Goal: Task Accomplishment & Management: Manage account settings

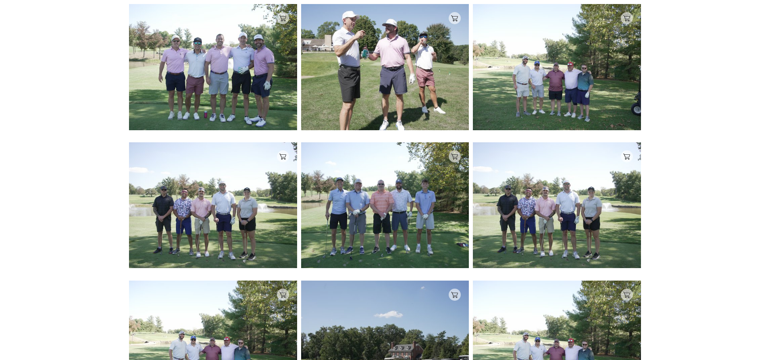
scroll to position [3925, 0]
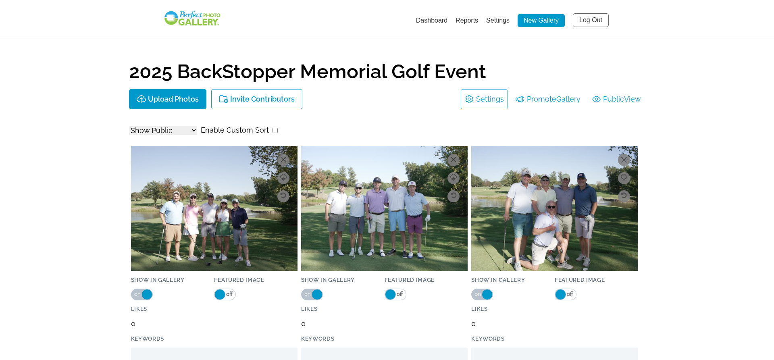
select select "onlyShowInGallery"
